Goal: Information Seeking & Learning: Check status

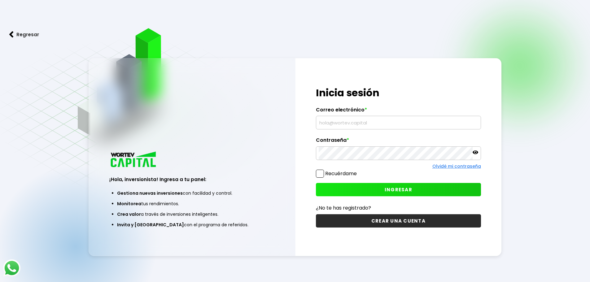
type input "[EMAIL_ADDRESS][DOMAIN_NAME]"
click at [419, 187] on button "INGRESAR" at bounding box center [398, 189] width 165 height 13
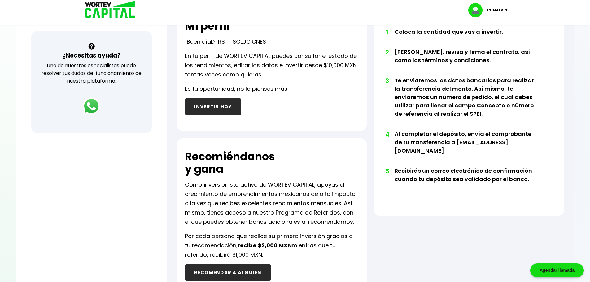
scroll to position [286, 0]
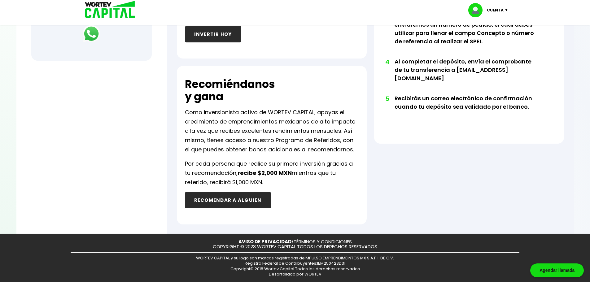
click at [254, 197] on button "RECOMENDAR A ALGUIEN" at bounding box center [228, 200] width 86 height 16
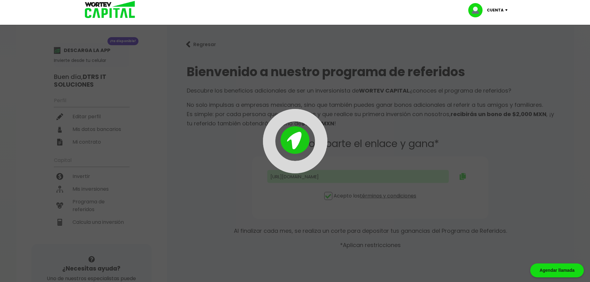
type input "[URL][DOMAIN_NAME]"
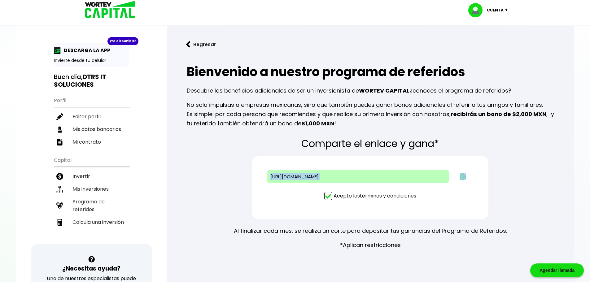
drag, startPoint x: 427, startPoint y: 174, endPoint x: 253, endPoint y: 177, distance: 174.2
click at [253, 177] on div "[URL][DOMAIN_NAME] Acepto los términos y condiciones" at bounding box center [370, 188] width 237 height 63
copy input "text"
click at [386, 99] on div "Bienvenido a nuestro programa de referidos Descubre los beneficios adicionales …" at bounding box center [370, 96] width 387 height 76
click at [108, 12] on img at bounding box center [107, 10] width 59 height 20
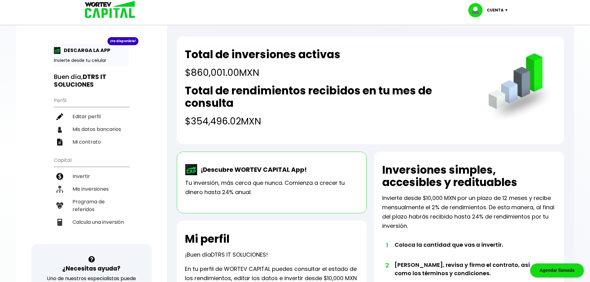
drag, startPoint x: 184, startPoint y: 117, endPoint x: 270, endPoint y: 125, distance: 86.2
click at [260, 125] on div "Total de inversiones activas $860,001.00 MXN Total de rendimientos recibidos en…" at bounding box center [370, 90] width 387 height 108
click at [277, 122] on h4 "$354,496.02 MXN" at bounding box center [330, 121] width 291 height 14
drag, startPoint x: 262, startPoint y: 123, endPoint x: 182, endPoint y: 68, distance: 96.8
click at [182, 68] on div "Total de inversiones activas $860,001.00 MXN Total de rendimientos recibidos en…" at bounding box center [370, 90] width 387 height 108
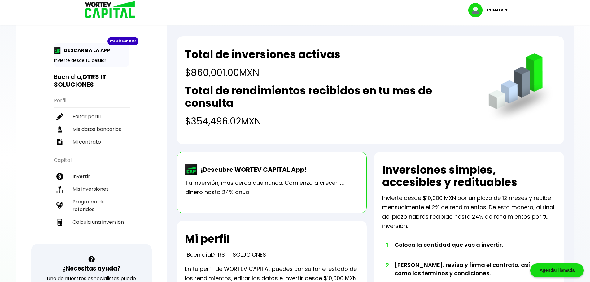
click at [205, 78] on h4 "$860,001.00 MXN" at bounding box center [263, 73] width 156 height 14
drag, startPoint x: 183, startPoint y: 51, endPoint x: 298, endPoint y: 138, distance: 144.9
click at [298, 138] on div "Total de inversiones activas $860,001.00 MXN Total de rendimientos recibidos en…" at bounding box center [370, 90] width 387 height 108
click at [262, 122] on h4 "$354,496.02 MXN" at bounding box center [330, 121] width 291 height 14
drag, startPoint x: 280, startPoint y: 122, endPoint x: 195, endPoint y: 53, distance: 109.5
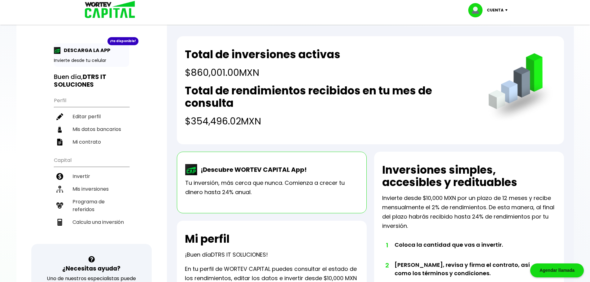
click at [195, 53] on div "Total de inversiones activas $860,001.00 MXN Total de rendimientos recibidos en…" at bounding box center [330, 88] width 291 height 80
click at [235, 74] on h4 "$860,001.00 MXN" at bounding box center [263, 73] width 156 height 14
drag, startPoint x: 188, startPoint y: 45, endPoint x: 345, endPoint y: 139, distance: 183.4
click at [343, 138] on div "Total de inversiones activas $860,001.00 MXN Total de rendimientos recibidos en…" at bounding box center [370, 90] width 387 height 108
click at [347, 135] on div "Total de inversiones activas $860,001.00 MXN Total de rendimientos recibidos en…" at bounding box center [370, 90] width 387 height 108
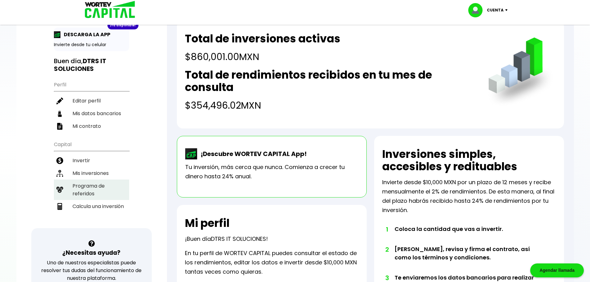
scroll to position [31, 0]
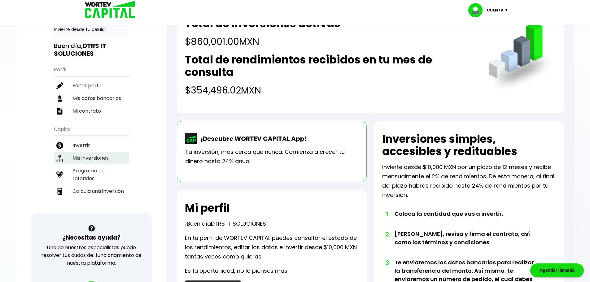
click at [92, 156] on li "Mis inversiones" at bounding box center [91, 158] width 75 height 13
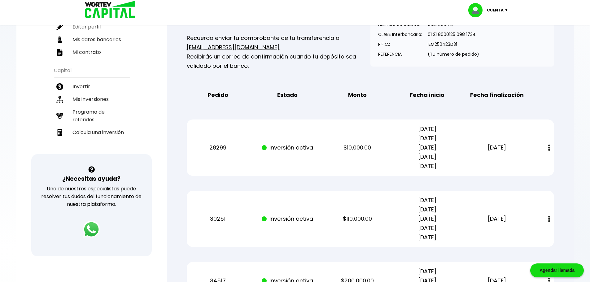
scroll to position [93, 0]
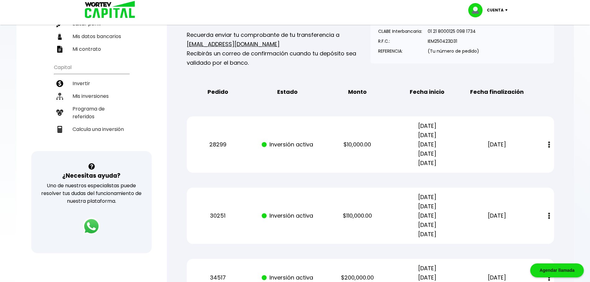
click at [552, 143] on button at bounding box center [549, 144] width 9 height 13
click at [404, 160] on p "[DATE] [DATE] [DATE] [DATE] [DATE]" at bounding box center [427, 145] width 59 height 46
click at [462, 140] on div "28299 Inversión activa $10,000.00 [DATE] [DATE] [DATE] [DATE] [DATE] [DATE] Est…" at bounding box center [371, 145] width 368 height 56
drag, startPoint x: 413, startPoint y: 125, endPoint x: 440, endPoint y: 123, distance: 26.7
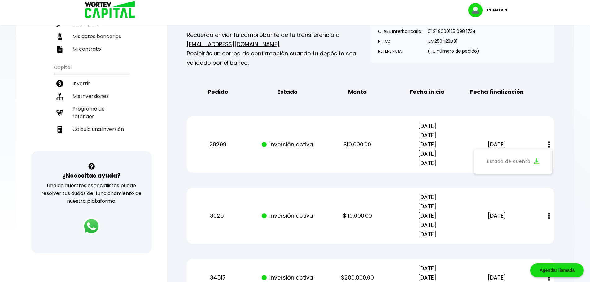
click at [440, 123] on p "[DATE] [DATE] [DATE] [DATE] [DATE]" at bounding box center [427, 145] width 59 height 46
drag, startPoint x: 443, startPoint y: 124, endPoint x: 386, endPoint y: 126, distance: 57.1
click at [386, 126] on div "28299 Inversión activa $10,000.00 [DATE] [DATE] [DATE] [DATE] [DATE] [DATE] Est…" at bounding box center [371, 145] width 368 height 56
click at [471, 128] on div "28299 Inversión activa $10,000.00 [DATE] [DATE] [DATE] [DATE] [DATE] [DATE] Est…" at bounding box center [371, 145] width 368 height 56
drag, startPoint x: 444, startPoint y: 163, endPoint x: 409, endPoint y: 166, distance: 34.6
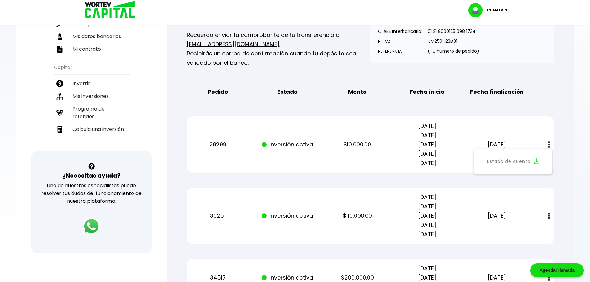
click at [409, 166] on p "[DATE] [DATE] [DATE] [DATE] [DATE]" at bounding box center [427, 145] width 59 height 46
click at [506, 160] on link "Estado de cuenta" at bounding box center [509, 162] width 43 height 8
click at [114, 134] on li "Calcula una inversión" at bounding box center [91, 129] width 75 height 13
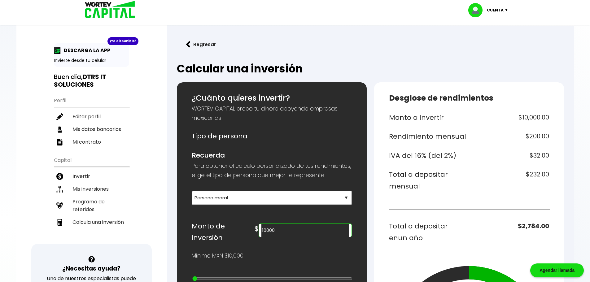
scroll to position [62, 0]
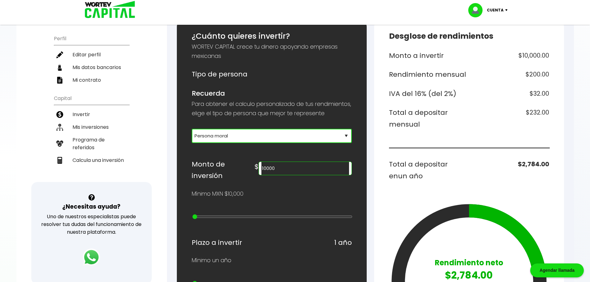
click at [236, 143] on select "Selecciona tu tipo de persona Persona Física que emite factura Persona física P…" at bounding box center [272, 136] width 160 height 14
select select "1"
click at [192, 138] on select "Selecciona tu tipo de persona Persona Física que emite factura Persona física P…" at bounding box center [272, 136] width 160 height 14
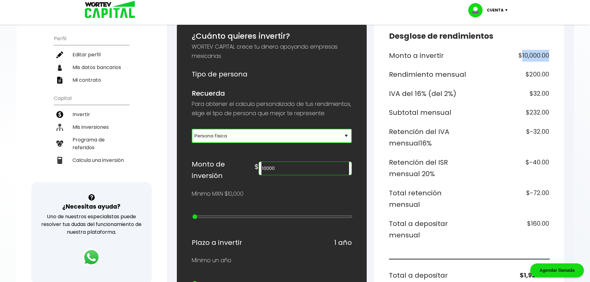
drag, startPoint x: 522, startPoint y: 54, endPoint x: 555, endPoint y: 54, distance: 33.2
click at [555, 54] on div "Desglose de rendimientos Monto a invertir $10,000.00 Rendimiento mensual $200.0…" at bounding box center [469, 280] width 190 height 520
drag, startPoint x: 507, startPoint y: 74, endPoint x: 551, endPoint y: 77, distance: 44.1
click at [551, 77] on div "Desglose de rendimientos Monto a invertir $10,000.00 Rendimiento mensual $200.0…" at bounding box center [469, 280] width 190 height 520
drag, startPoint x: 532, startPoint y: 95, endPoint x: 549, endPoint y: 93, distance: 17.8
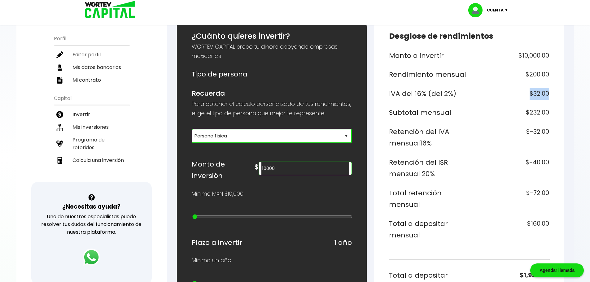
click at [549, 93] on h6 "$32.00" at bounding box center [511, 94] width 78 height 12
drag, startPoint x: 526, startPoint y: 108, endPoint x: 555, endPoint y: 109, distance: 29.8
click at [555, 109] on div "Desglose de rendimientos Monto a invertir $10,000.00 Rendimiento mensual $200.0…" at bounding box center [469, 280] width 190 height 520
drag, startPoint x: 524, startPoint y: 132, endPoint x: 549, endPoint y: 131, distance: 24.2
click at [549, 131] on h6 "$-32.00" at bounding box center [511, 137] width 78 height 23
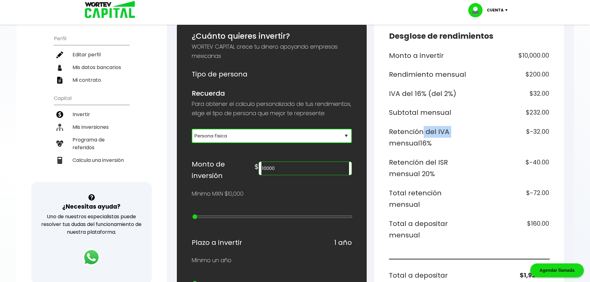
drag, startPoint x: 419, startPoint y: 130, endPoint x: 445, endPoint y: 157, distance: 37.3
click at [460, 134] on h6 "Retención del IVA mensual 16%" at bounding box center [428, 137] width 78 height 23
drag, startPoint x: 530, startPoint y: 160, endPoint x: 555, endPoint y: 163, distance: 25.9
click at [555, 163] on div "Desglose de rendimientos Monto a invertir $10,000.00 Rendimiento mensual $200.0…" at bounding box center [469, 280] width 190 height 520
drag, startPoint x: 544, startPoint y: 193, endPoint x: 509, endPoint y: 195, distance: 34.5
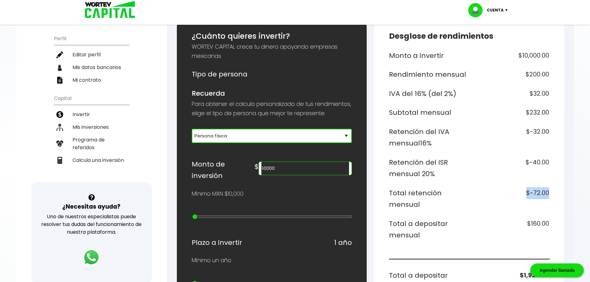
click at [509, 195] on div "Desglose de rendimientos Monto a invertir $10,000.00 Rendimiento mensual $200.0…" at bounding box center [469, 280] width 190 height 520
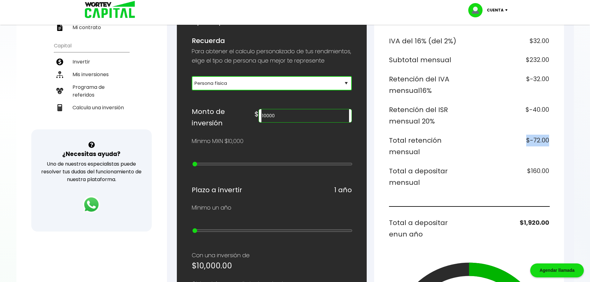
scroll to position [124, 0]
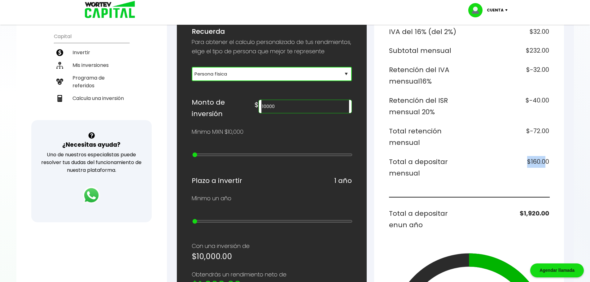
drag, startPoint x: 527, startPoint y: 163, endPoint x: 551, endPoint y: 166, distance: 24.1
click at [550, 161] on div "Desglose de rendimientos Monto a invertir $10,000.00 Rendimiento mensual $200.0…" at bounding box center [469, 218] width 190 height 520
click at [546, 152] on div "Monto a invertir $10,000.00 Rendimiento mensual $200.00 IVA del 16% (del 2%) $3…" at bounding box center [469, 201] width 160 height 426
drag, startPoint x: 551, startPoint y: 160, endPoint x: 530, endPoint y: 158, distance: 21.1
click at [530, 158] on div "Desglose de rendimientos Monto a invertir $10,000.00 Rendimiento mensual $200.0…" at bounding box center [469, 218] width 190 height 520
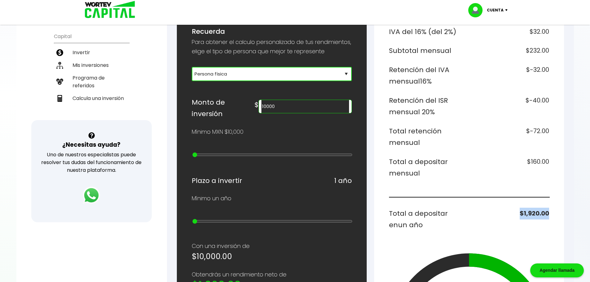
drag, startPoint x: 522, startPoint y: 211, endPoint x: 550, endPoint y: 211, distance: 28.2
click at [550, 210] on div "Desglose de rendimientos Monto a invertir $10,000.00 Rendimiento mensual $200.0…" at bounding box center [469, 218] width 190 height 520
click at [546, 213] on h6 "$1,920.00" at bounding box center [511, 219] width 78 height 23
drag, startPoint x: 549, startPoint y: 164, endPoint x: 530, endPoint y: 164, distance: 19.2
click at [530, 164] on h6 "$160.00" at bounding box center [511, 167] width 78 height 23
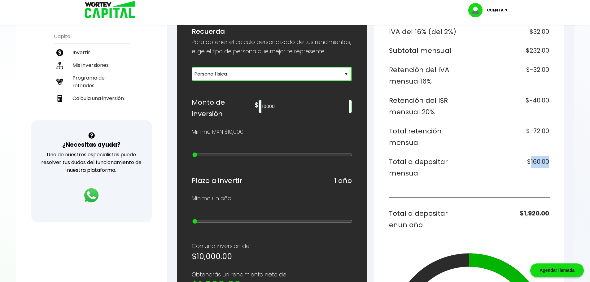
copy h6 "160.00"
click at [530, 75] on h6 "$-32.00" at bounding box center [511, 75] width 78 height 23
drag, startPoint x: 532, startPoint y: 160, endPoint x: 545, endPoint y: 164, distance: 13.2
click at [545, 163] on h6 "$160.00" at bounding box center [511, 167] width 78 height 23
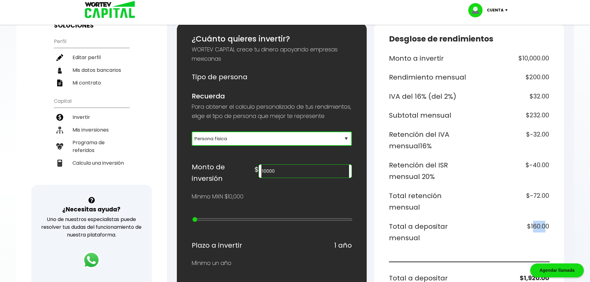
scroll to position [62, 0]
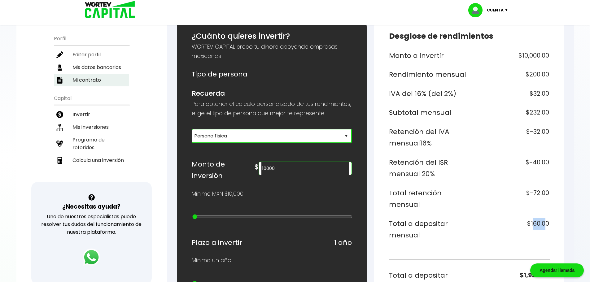
click at [91, 82] on li "Mi contrato" at bounding box center [91, 80] width 75 height 13
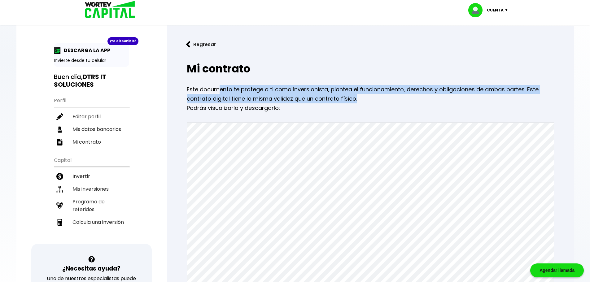
drag, startPoint x: 219, startPoint y: 90, endPoint x: 375, endPoint y: 95, distance: 155.4
click at [375, 95] on p "Este documento te protege a ti como inversionista, plantea el funcionamiento, d…" at bounding box center [371, 94] width 368 height 19
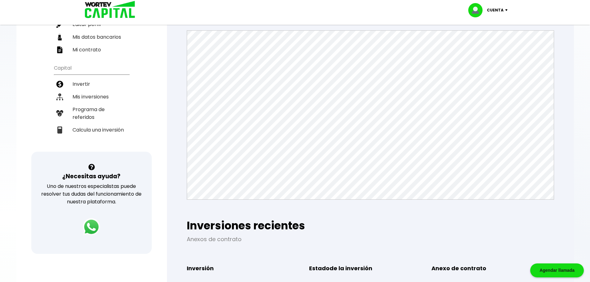
scroll to position [93, 0]
click at [363, 226] on h2 "Inversiones recientes" at bounding box center [371, 225] width 368 height 12
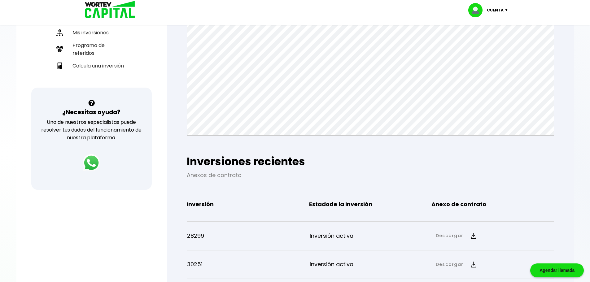
scroll to position [63, 0]
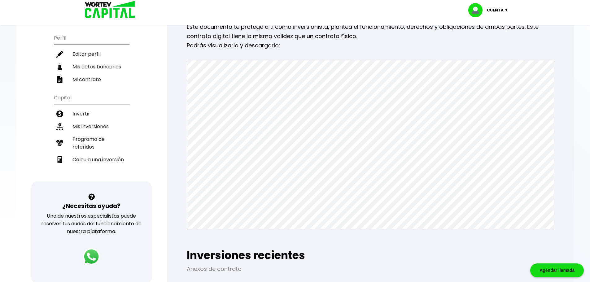
click at [110, 12] on img at bounding box center [107, 10] width 59 height 20
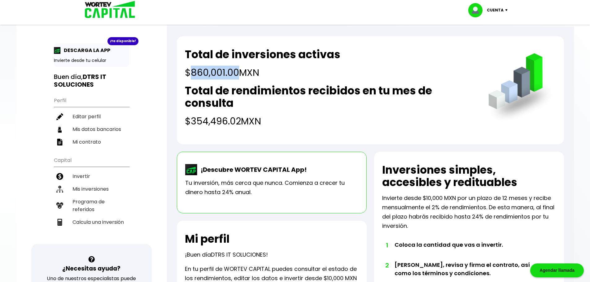
drag, startPoint x: 192, startPoint y: 73, endPoint x: 236, endPoint y: 75, distance: 43.4
click at [236, 75] on h4 "$860,001.00 MXN" at bounding box center [263, 73] width 156 height 14
drag, startPoint x: 192, startPoint y: 118, endPoint x: 243, endPoint y: 125, distance: 51.6
click at [243, 125] on h4 "$354,496.02 MXN" at bounding box center [330, 121] width 291 height 14
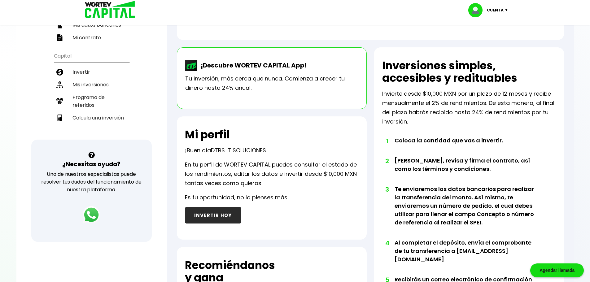
scroll to position [31, 0]
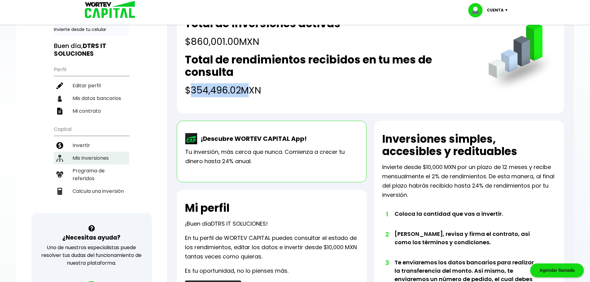
click at [95, 157] on li "Mis inversiones" at bounding box center [91, 158] width 75 height 13
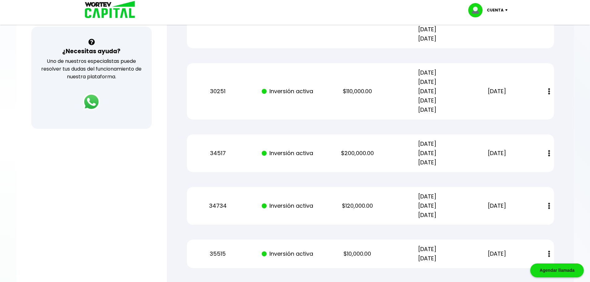
scroll to position [248, 0]
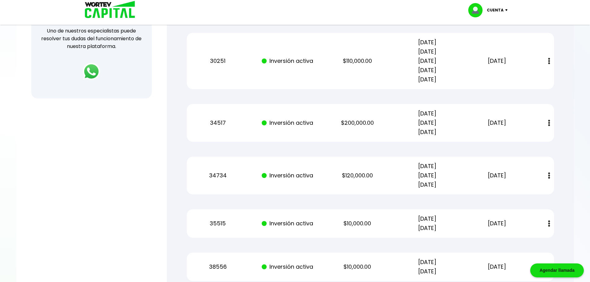
drag, startPoint x: 390, startPoint y: 122, endPoint x: 378, endPoint y: 123, distance: 11.2
click at [378, 123] on div "34517 Inversión activa $200,000.00 [DATE] [DATE] [DATE] [DATE] Estado de cuenta" at bounding box center [371, 123] width 368 height 38
drag, startPoint x: 424, startPoint y: 130, endPoint x: 419, endPoint y: 130, distance: 5.0
click at [419, 130] on div "34517 Inversión activa $200,000.00 [DATE] [DATE] [DATE] [DATE] Estado de cuenta" at bounding box center [371, 123] width 368 height 38
drag, startPoint x: 409, startPoint y: 131, endPoint x: 448, endPoint y: 132, distance: 39.7
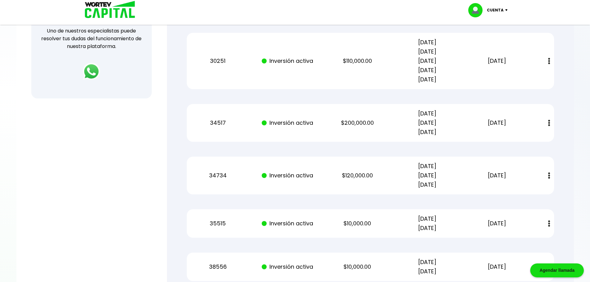
click at [448, 132] on p "[DATE] [DATE] [DATE]" at bounding box center [427, 123] width 59 height 28
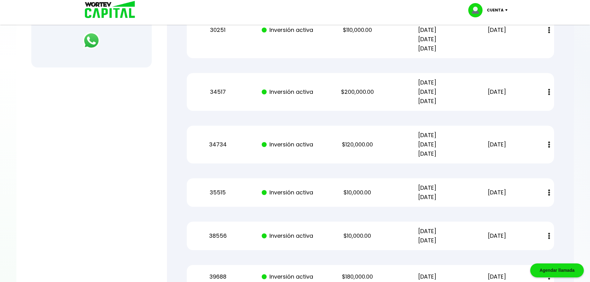
drag, startPoint x: 405, startPoint y: 130, endPoint x: 441, endPoint y: 152, distance: 42.1
click at [439, 140] on div "34734 Inversión activa $120,000.00 [DATE] [DATE] [DATE] [DATE] Estado de cuenta" at bounding box center [371, 145] width 368 height 38
click at [441, 152] on p "[DATE] [DATE] [DATE]" at bounding box center [427, 145] width 59 height 28
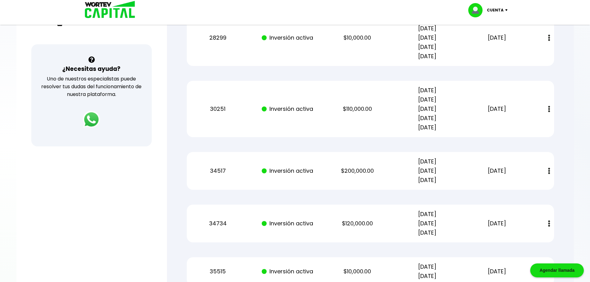
scroll to position [186, 0]
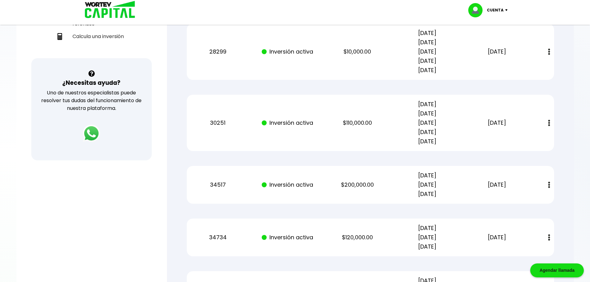
drag, startPoint x: 442, startPoint y: 133, endPoint x: 422, endPoint y: 134, distance: 20.2
click at [422, 134] on p "[DATE] [DATE] [DATE] [DATE] [DATE]" at bounding box center [427, 123] width 59 height 46
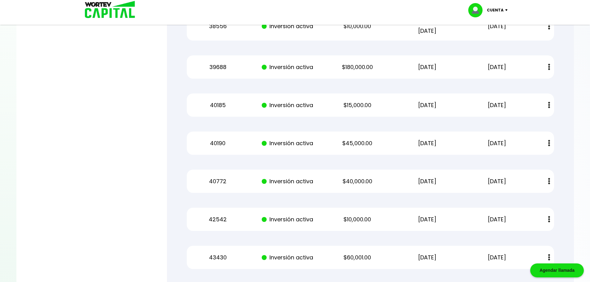
scroll to position [458, 0]
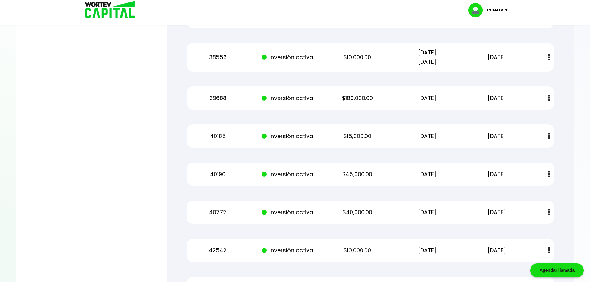
drag, startPoint x: 417, startPoint y: 95, endPoint x: 453, endPoint y: 98, distance: 35.5
click at [453, 98] on p "[DATE]" at bounding box center [427, 98] width 59 height 9
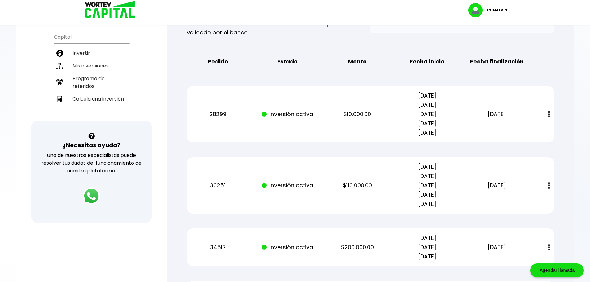
scroll to position [124, 0]
